Goal: Task Accomplishment & Management: Manage account settings

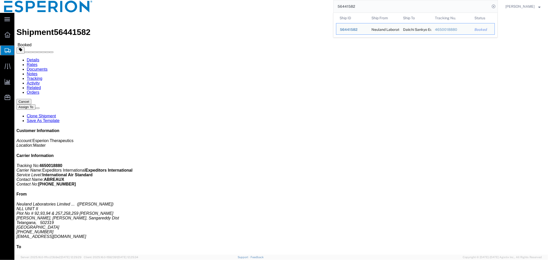
click link "Tracking"
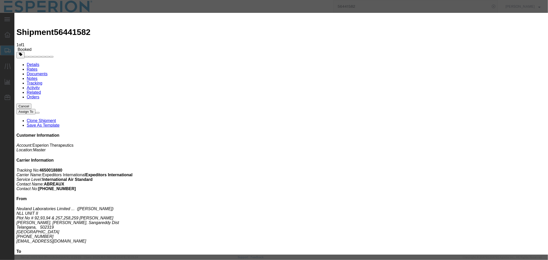
type input "[DATE]"
type input "8:00 AM"
select select "PICKEDUP"
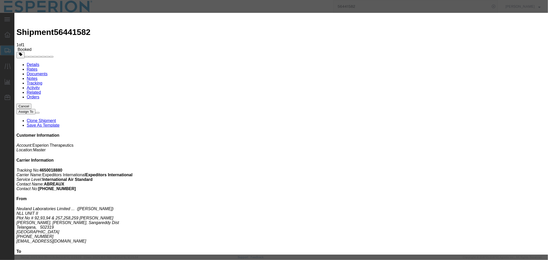
select select "{"pickupDeliveryInfoId": "122169164","pickupOrDelivery": "P","stopNum": "1","lo…"
select select "IN"
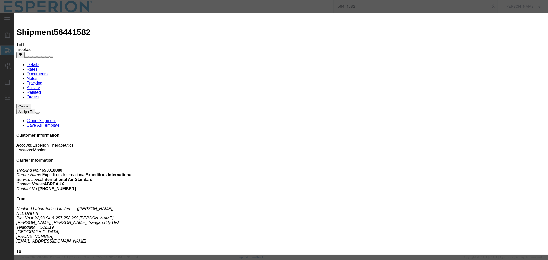
type input "Telangana"
type input "[DATE]"
